Goal: Transaction & Acquisition: Book appointment/travel/reservation

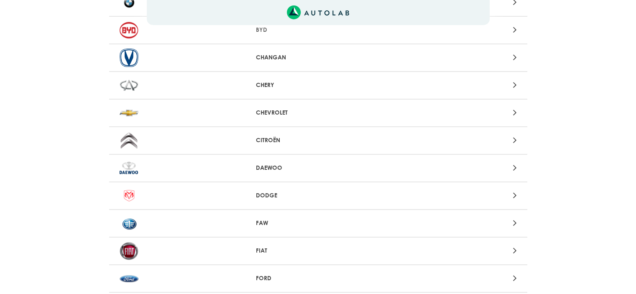
scroll to position [334, 0]
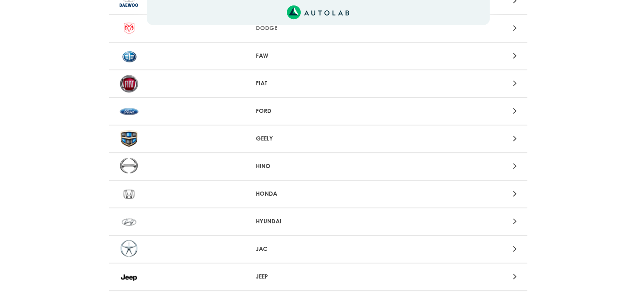
click at [516, 220] on icon at bounding box center [515, 221] width 4 height 11
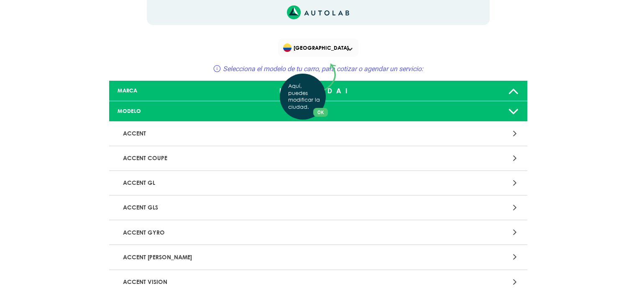
click at [319, 113] on button "OK" at bounding box center [320, 112] width 15 height 9
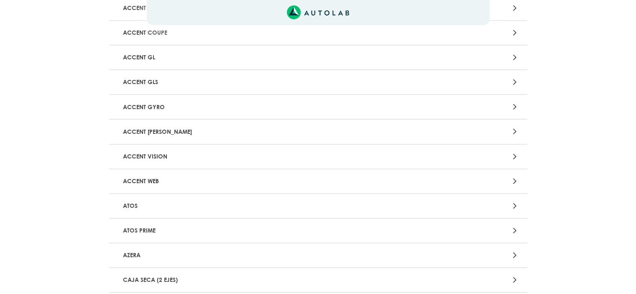
click at [515, 206] on icon at bounding box center [515, 205] width 4 height 11
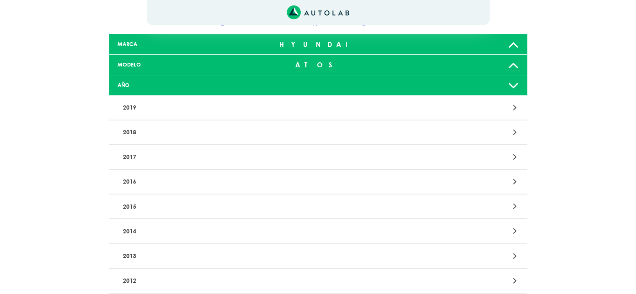
scroll to position [172, 0]
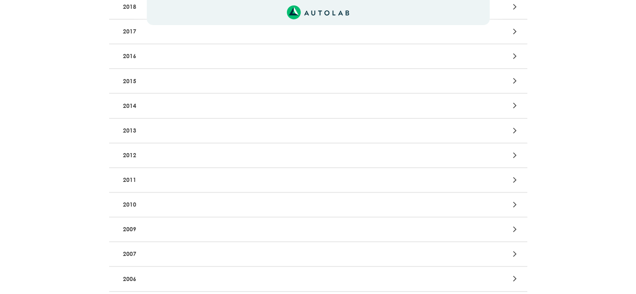
click at [159, 148] on p "2012" at bounding box center [250, 155] width 260 height 15
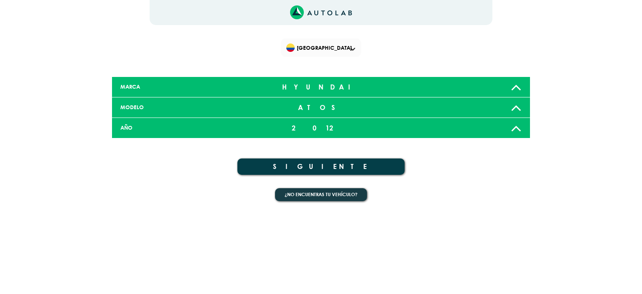
click at [323, 165] on button "SIGUIENTE" at bounding box center [320, 166] width 167 height 16
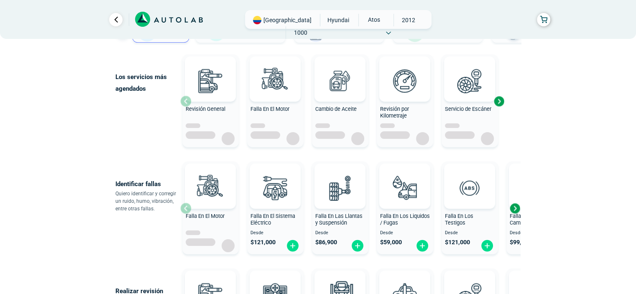
scroll to position [125, 0]
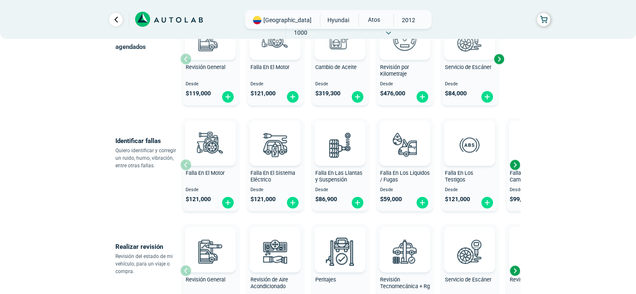
click at [517, 165] on div "Next slide" at bounding box center [514, 164] width 13 height 13
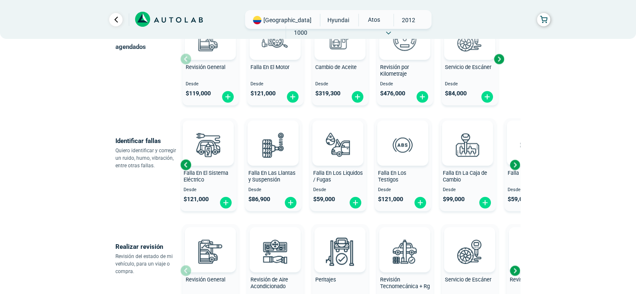
click at [517, 165] on div "Next slide" at bounding box center [514, 164] width 13 height 13
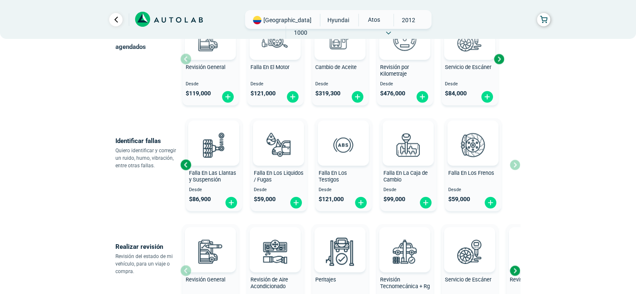
click at [517, 165] on div "Falla En El Motor Desde $ 121,000 Falla En El Sistema Eléctrico Desde $ 121,000…" at bounding box center [350, 165] width 340 height 100
click at [181, 164] on div "Previous slide" at bounding box center [185, 164] width 13 height 13
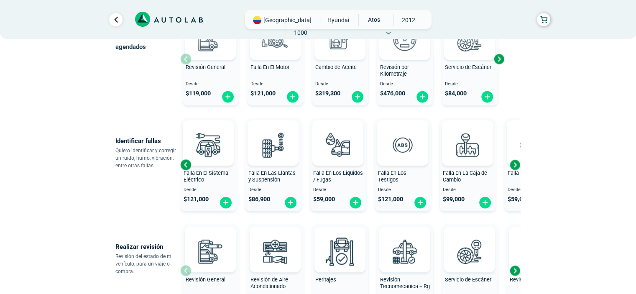
click at [181, 164] on div "Previous slide" at bounding box center [185, 164] width 13 height 13
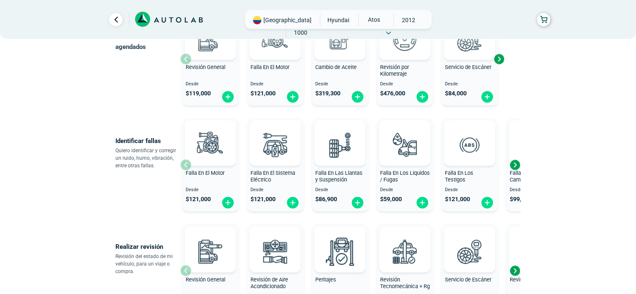
click at [181, 164] on div "Falla En El Motor Desde $ 121,000 Falla En El Sistema Eléctrico Desde $ 121,000…" at bounding box center [350, 165] width 340 height 100
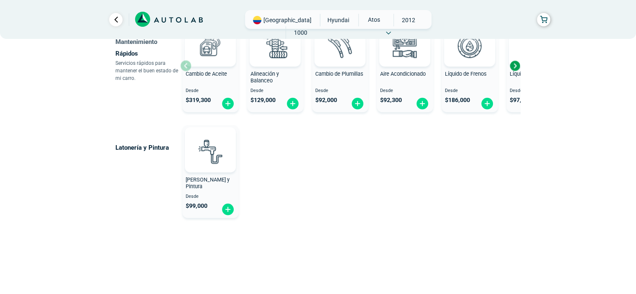
scroll to position [500, 0]
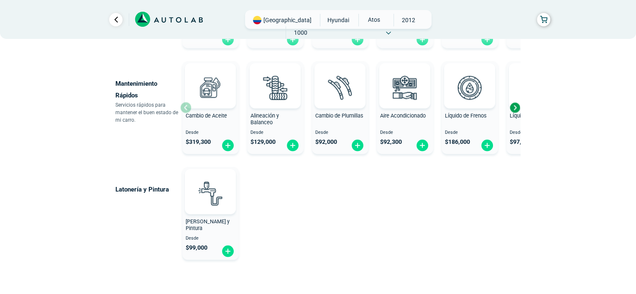
click at [515, 106] on div "Next slide" at bounding box center [514, 107] width 13 height 13
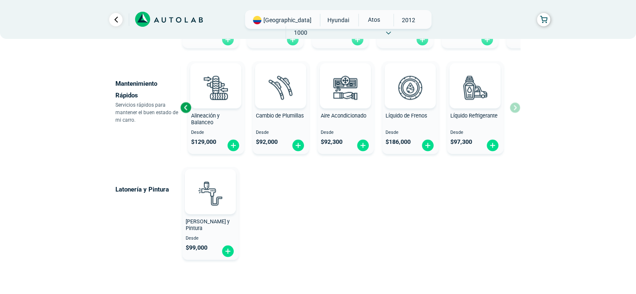
click at [515, 106] on div "Cambio de Aceite Desde $ 319,300 Alineación y Balanceo Desde $ 129,000 Cambio d…" at bounding box center [350, 108] width 340 height 100
click at [187, 105] on div "Previous slide" at bounding box center [185, 107] width 13 height 13
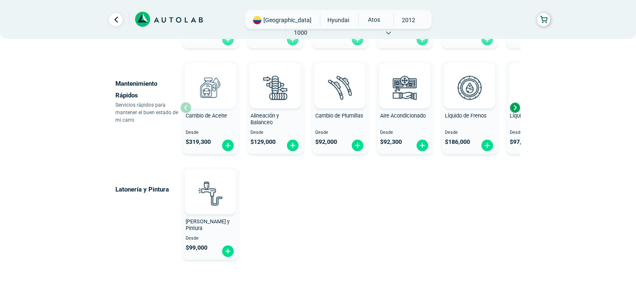
click at [186, 105] on div at bounding box center [210, 85] width 51 height 45
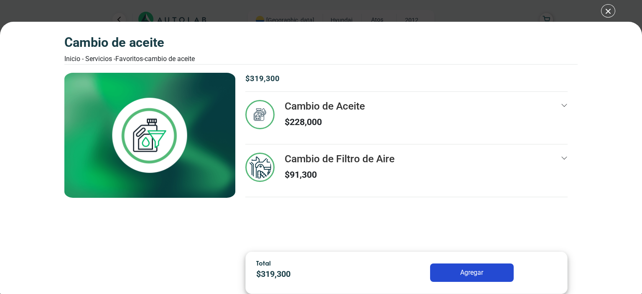
click at [608, 10] on div "Cambio de Aceite Inicio - Servicios - Favoritos - Cambio de Aceite Cambio de Ac…" at bounding box center [321, 147] width 642 height 294
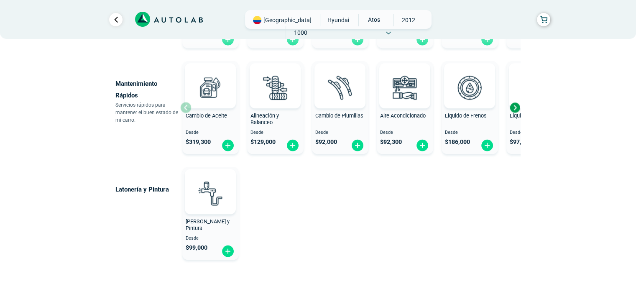
scroll to position [375, 0]
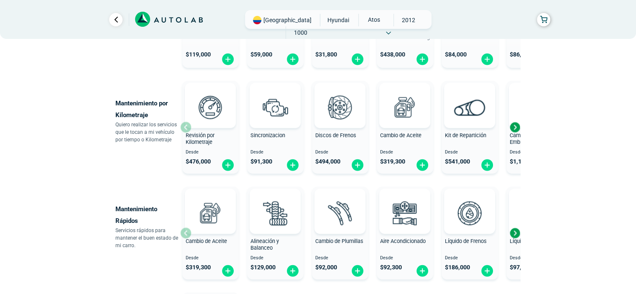
click at [513, 127] on div "Next slide" at bounding box center [514, 127] width 13 height 13
